Goal: Information Seeking & Learning: Learn about a topic

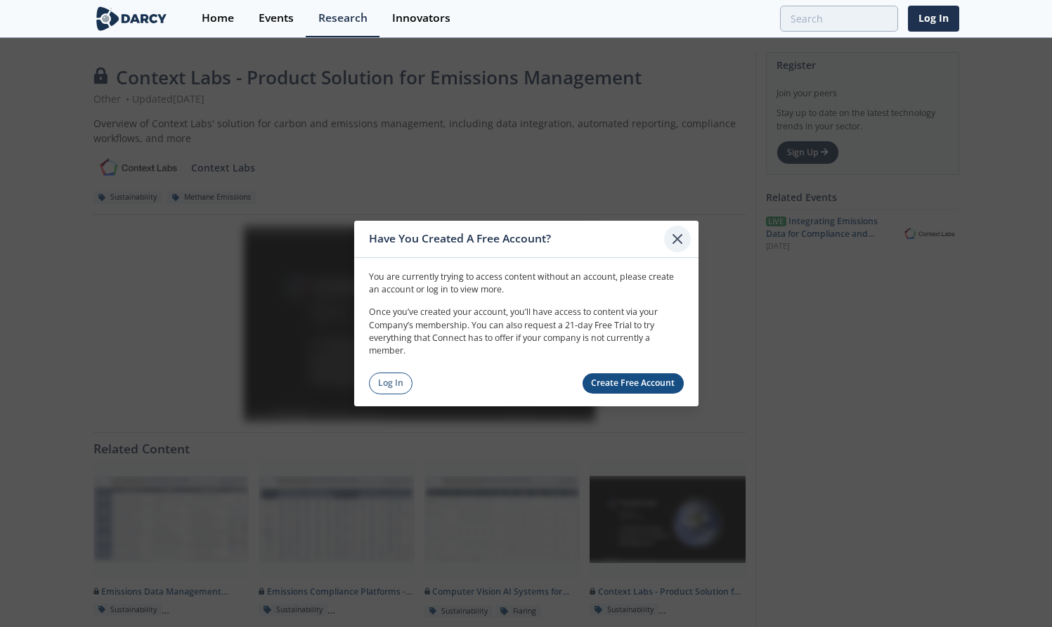
click at [678, 239] on icon at bounding box center [677, 239] width 8 height 8
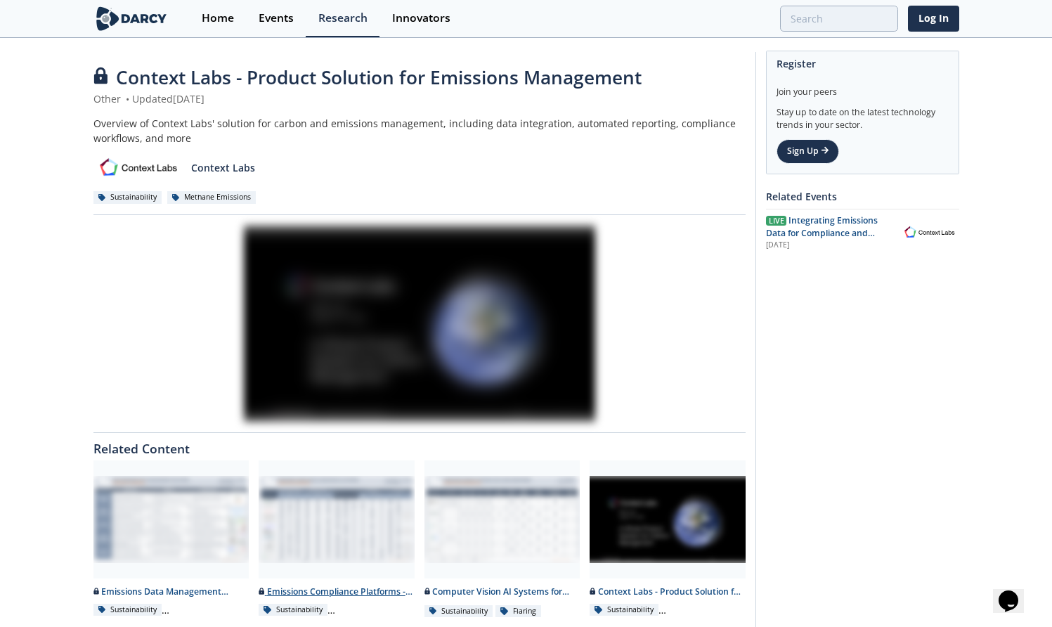
scroll to position [51, 0]
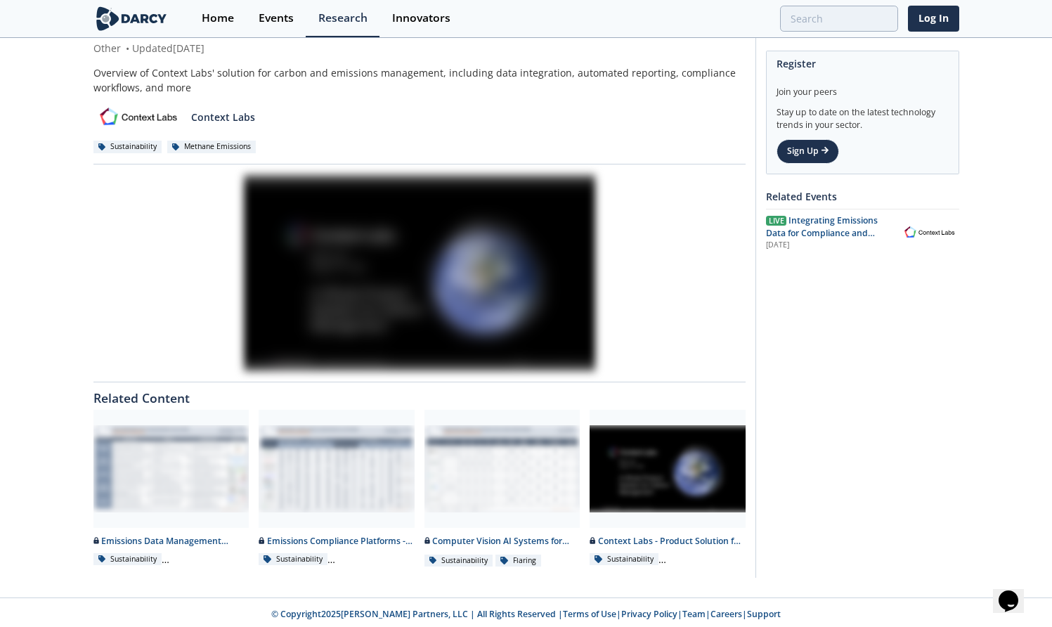
click at [543, 321] on div at bounding box center [419, 273] width 652 height 198
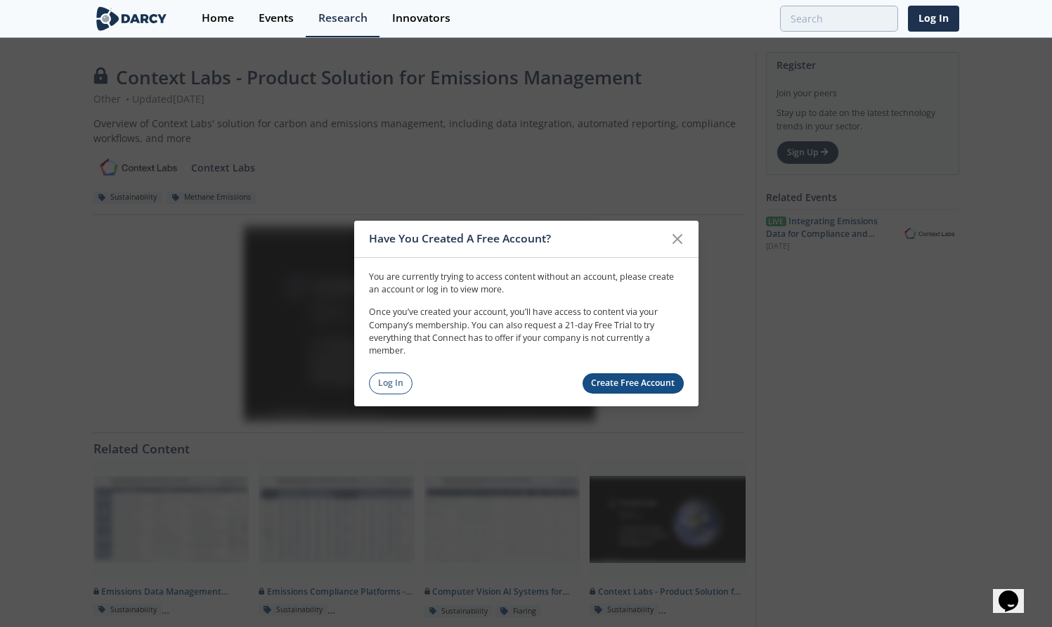
drag, startPoint x: 456, startPoint y: 234, endPoint x: 527, endPoint y: 341, distance: 127.9
click at [527, 341] on div "Have You Created A Free Account? You are currently trying to access content wit…" at bounding box center [526, 314] width 344 height 186
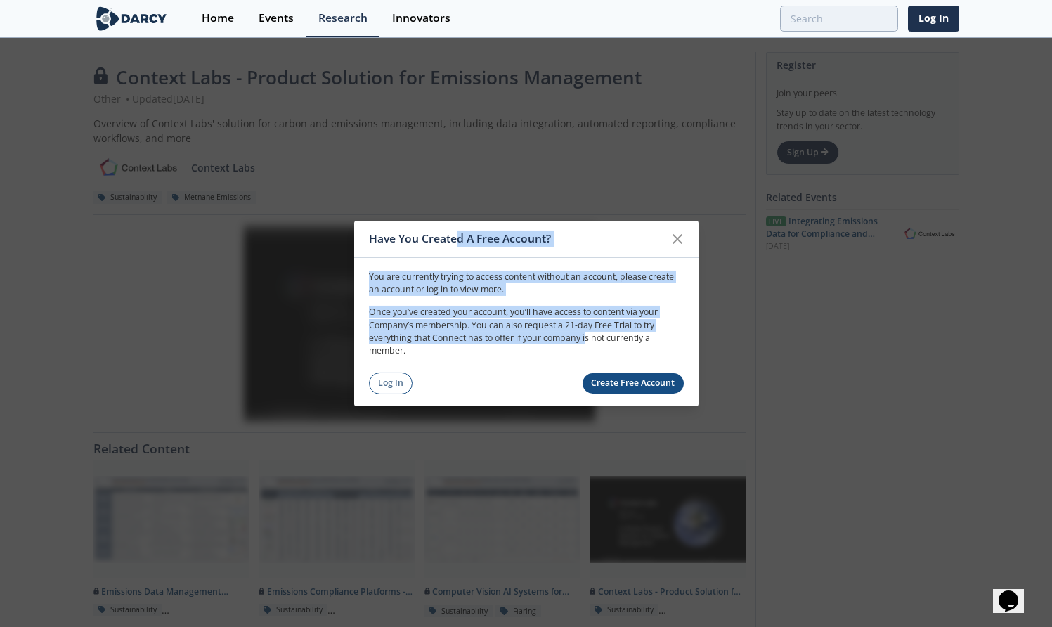
click at [517, 337] on p "Once you’ve created your account, you’ll have access to content via your Compan…" at bounding box center [526, 332] width 315 height 52
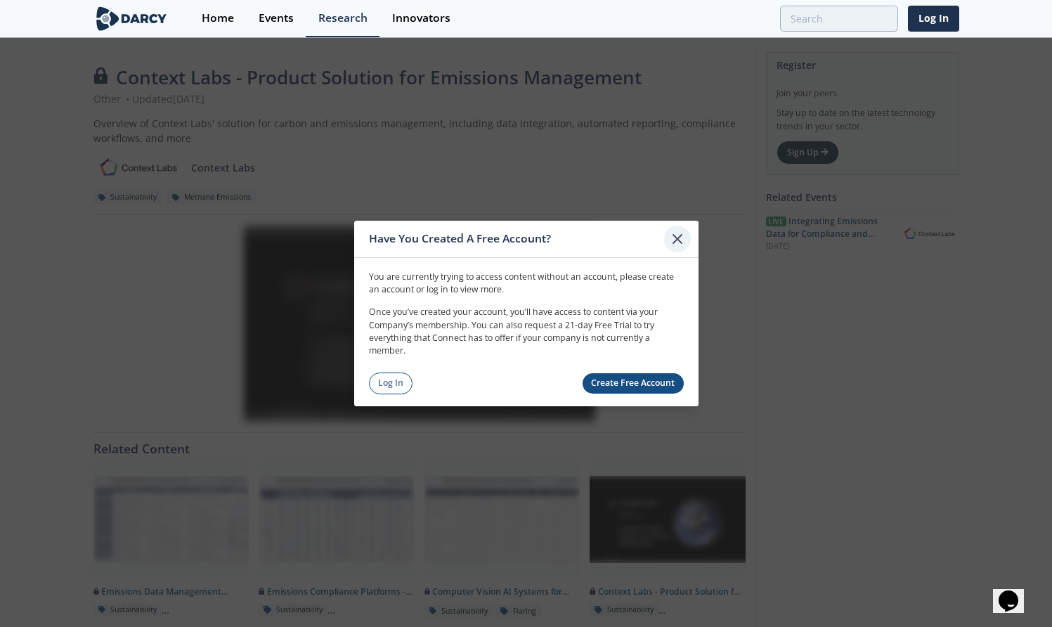
click at [682, 239] on icon at bounding box center [677, 239] width 17 height 17
